Goal: Transaction & Acquisition: Purchase product/service

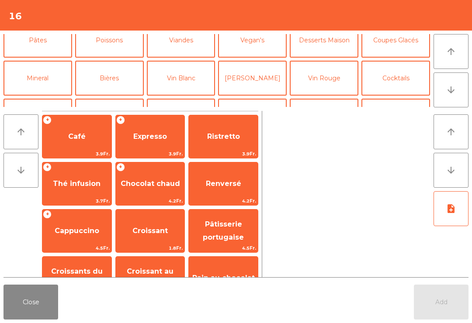
scroll to position [51, 0]
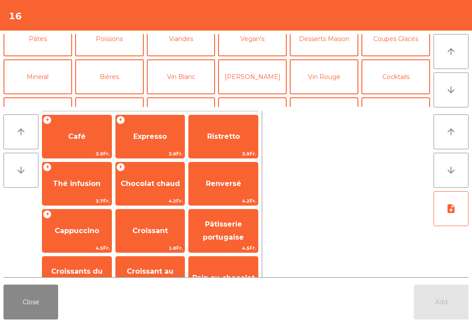
click at [57, 69] on button "Mineral" at bounding box center [37, 76] width 69 height 35
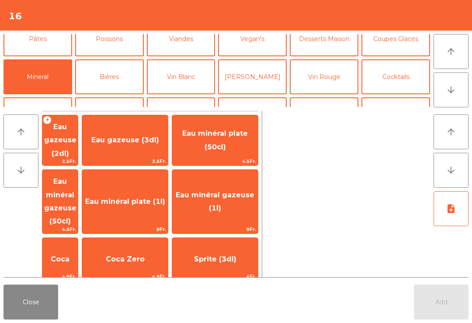
click at [70, 255] on span "Coca" at bounding box center [60, 259] width 19 height 8
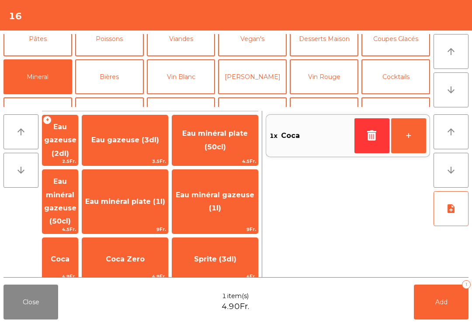
click at [417, 132] on button "+" at bounding box center [408, 135] width 35 height 35
click at [150, 248] on span "Coca Zero" at bounding box center [125, 260] width 86 height 24
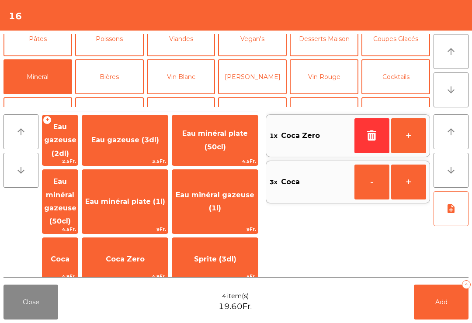
click at [467, 316] on button "Add 4" at bounding box center [441, 302] width 55 height 35
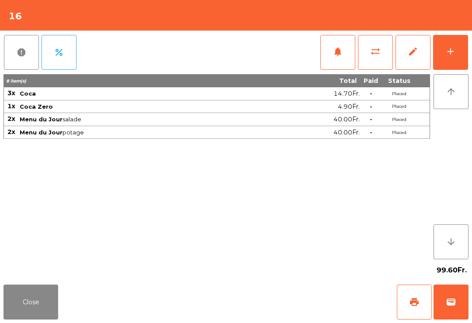
click at [36, 313] on button "Close" at bounding box center [30, 302] width 55 height 35
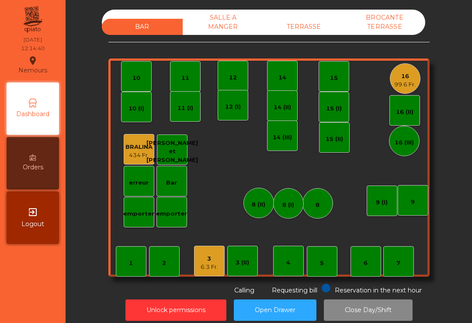
click at [415, 202] on div "9" at bounding box center [413, 200] width 31 height 31
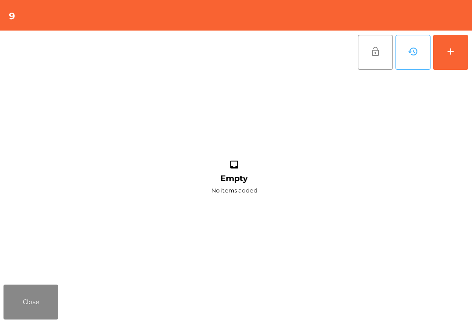
click at [452, 54] on div "add" at bounding box center [450, 51] width 10 height 10
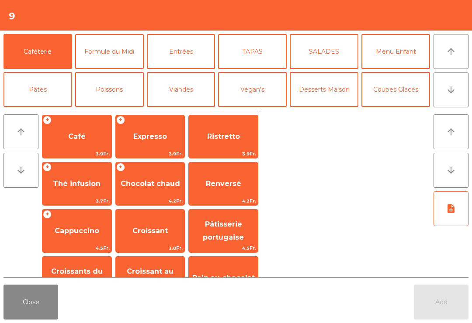
click at [457, 87] on button "arrow_downward" at bounding box center [451, 90] width 35 height 35
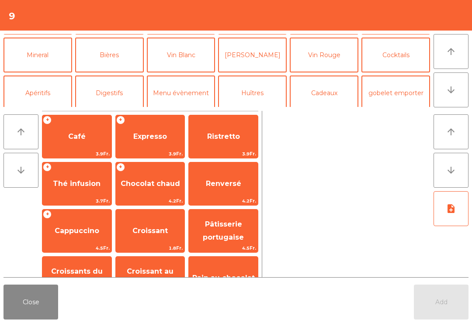
scroll to position [76, 0]
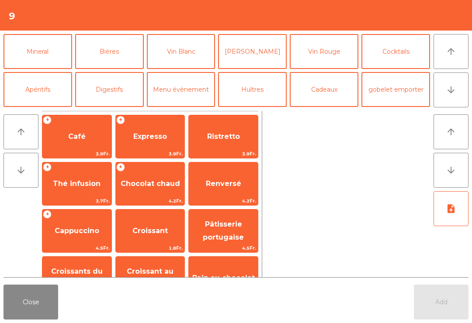
click at [38, 57] on button "Mineral" at bounding box center [37, 51] width 69 height 35
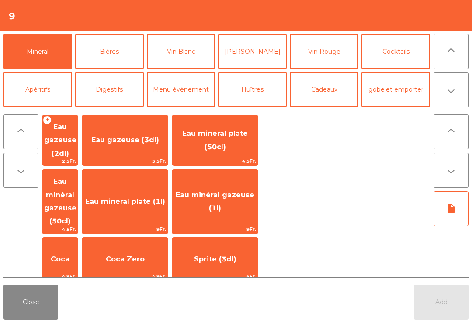
click at [238, 248] on span "Sprite (3dl)" at bounding box center [215, 260] width 86 height 24
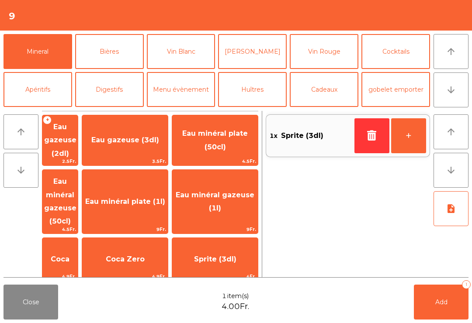
click at [447, 300] on span "Add" at bounding box center [441, 303] width 12 height 8
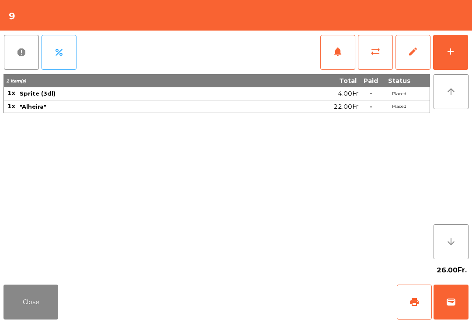
click at [18, 300] on button "Close" at bounding box center [30, 302] width 55 height 35
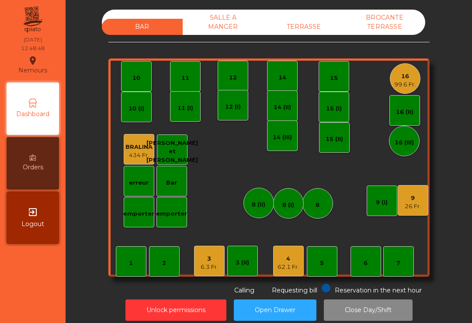
click at [245, 71] on div "12" at bounding box center [233, 76] width 31 height 31
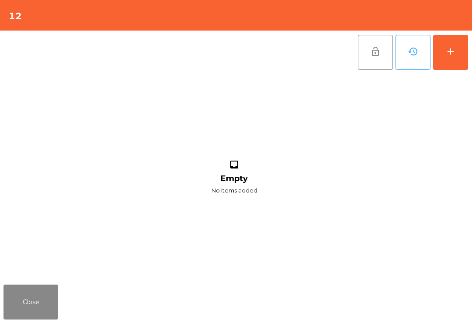
click at [464, 51] on button "add" at bounding box center [450, 52] width 35 height 35
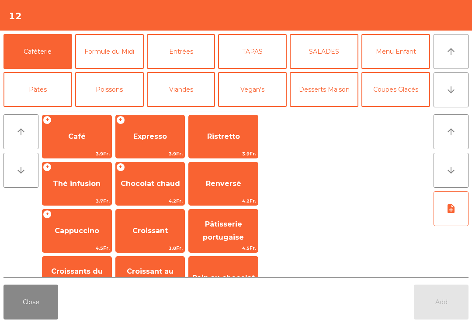
click at [132, 50] on button "Formule du Midi" at bounding box center [109, 51] width 69 height 35
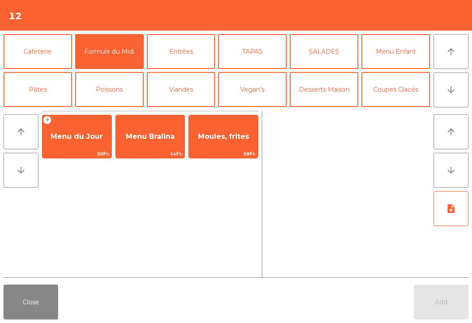
click at [80, 136] on span "Menu du Jour" at bounding box center [77, 136] width 52 height 8
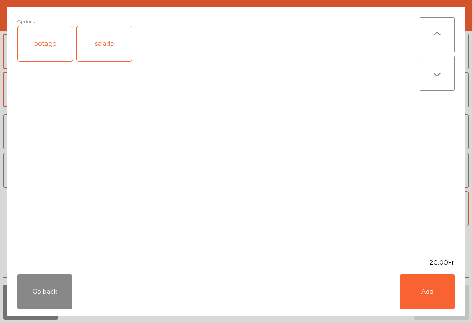
click at [99, 45] on div "salade" at bounding box center [104, 43] width 55 height 35
click at [119, 39] on div "salade" at bounding box center [104, 43] width 55 height 35
click at [45, 36] on div "potage" at bounding box center [45, 43] width 55 height 35
click at [435, 287] on button "Add" at bounding box center [427, 292] width 55 height 35
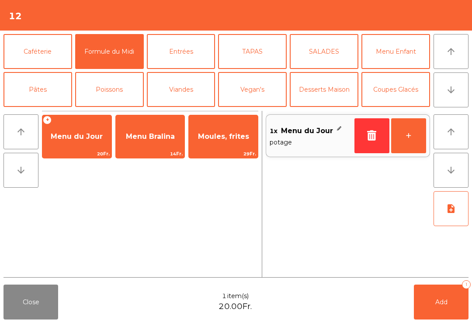
scroll to position [54, 0]
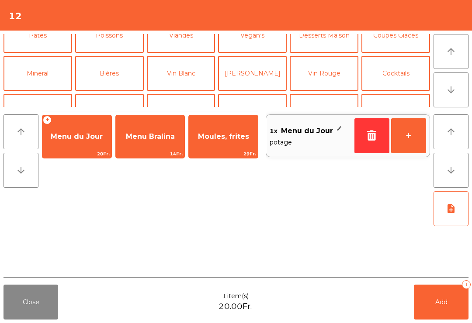
click at [52, 73] on button "Mineral" at bounding box center [37, 73] width 69 height 35
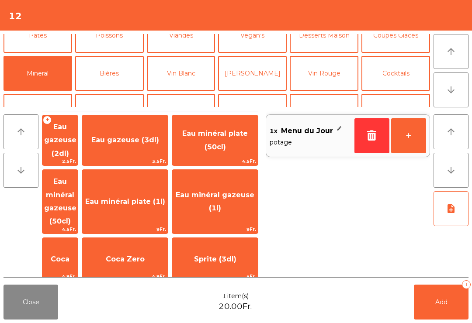
click at [76, 177] on span "Eau minéral gazeuse (50cl)" at bounding box center [60, 201] width 32 height 48
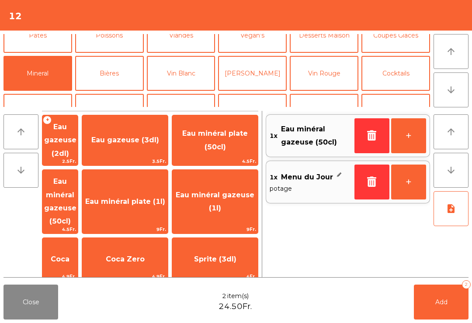
click at [454, 306] on button "Add 2" at bounding box center [441, 302] width 55 height 35
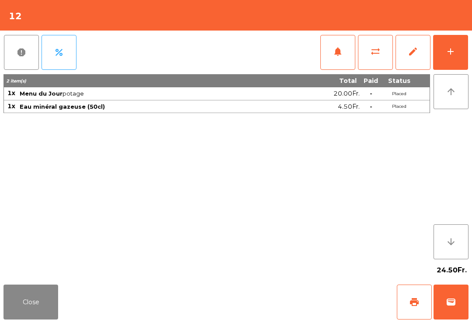
click at [8, 291] on button "Close" at bounding box center [30, 302] width 55 height 35
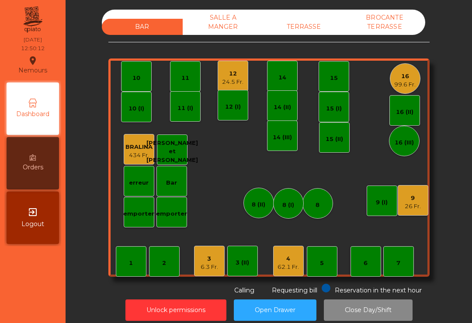
click at [411, 214] on div "9 26 Fr." at bounding box center [413, 200] width 31 height 31
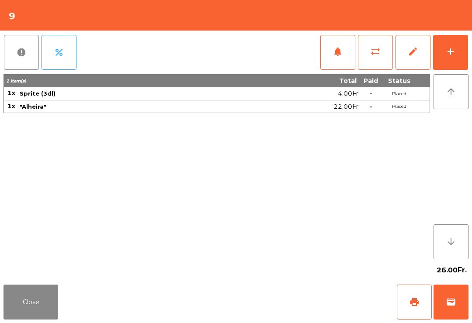
click at [453, 320] on button "wallet" at bounding box center [451, 302] width 35 height 35
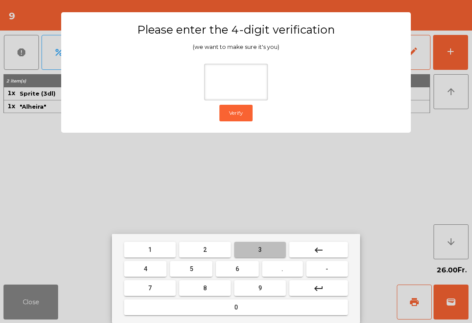
type input "*"
type input "**"
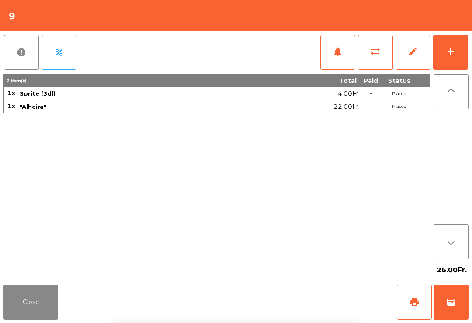
click at [271, 287] on div "Close print wallet" at bounding box center [236, 302] width 472 height 42
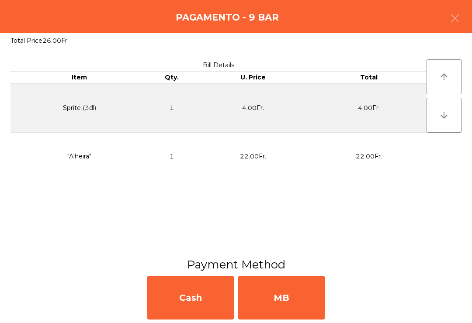
click at [299, 306] on div "MB" at bounding box center [281, 298] width 87 height 44
click at [297, 304] on div "No" at bounding box center [281, 298] width 87 height 44
click at [295, 306] on div "No" at bounding box center [281, 298] width 87 height 44
click at [295, 307] on div "No" at bounding box center [281, 298] width 87 height 44
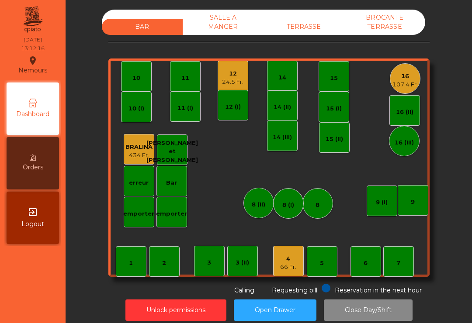
click at [286, 263] on div "66 Fr." at bounding box center [288, 267] width 16 height 9
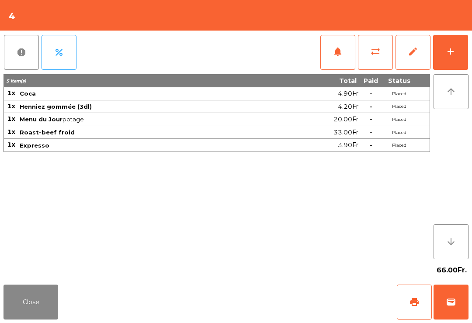
click at [421, 299] on button "print" at bounding box center [414, 302] width 35 height 35
click at [29, 318] on button "Close" at bounding box center [30, 302] width 55 height 35
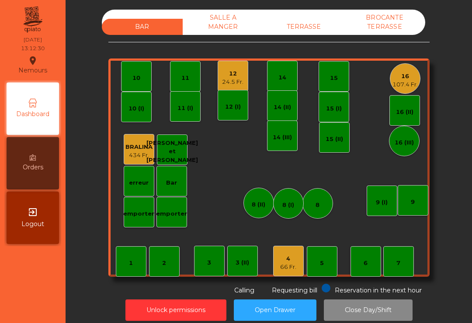
click at [414, 85] on div "107.4 Fr." at bounding box center [405, 84] width 25 height 9
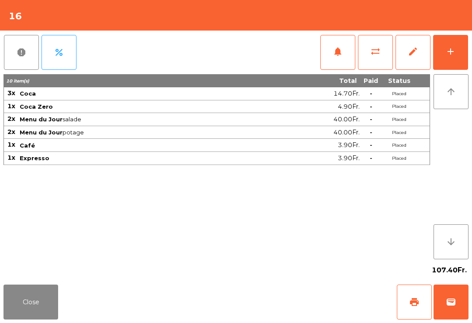
click at [418, 309] on button "print" at bounding box center [414, 302] width 35 height 35
